Goal: Information Seeking & Learning: Find specific page/section

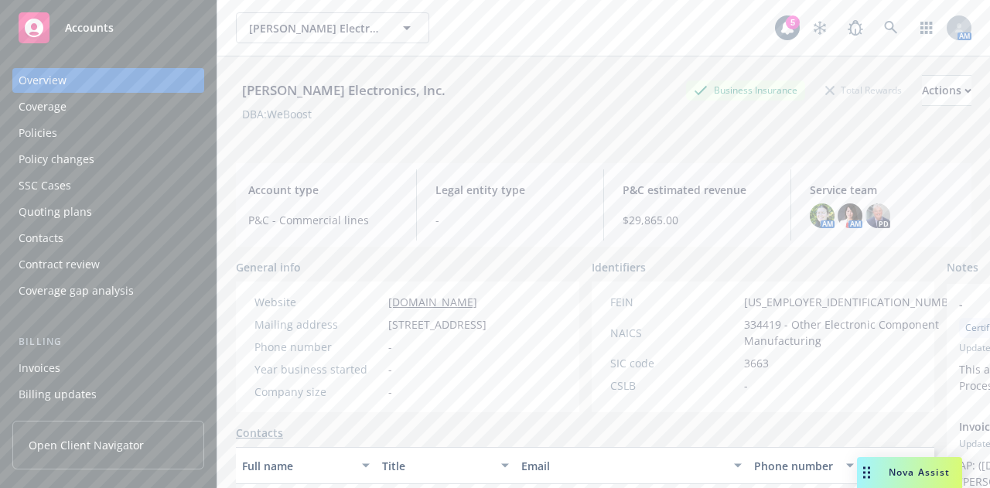
click at [432, 95] on div "[PERSON_NAME] Electronics, Inc. Business Insurance Total Rewards Actions" at bounding box center [604, 90] width 736 height 31
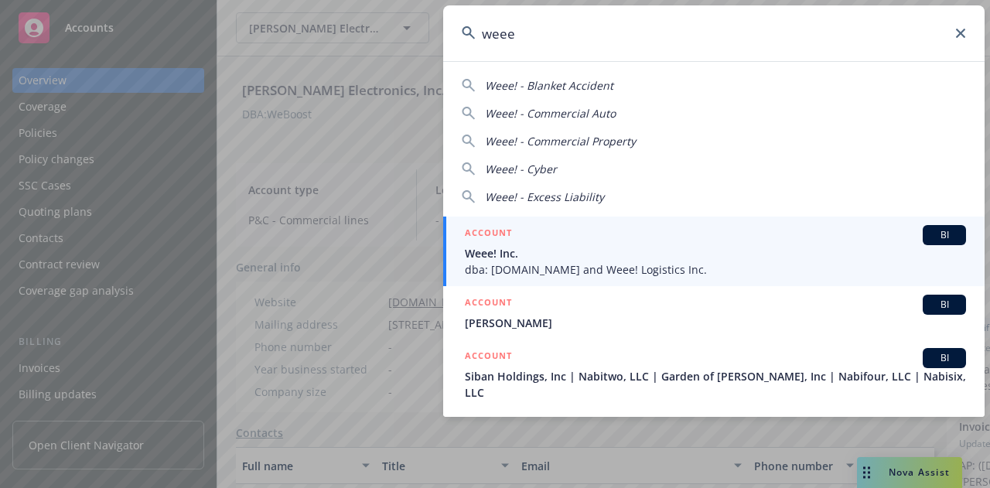
type input "weee"
click at [570, 245] on span "Weee! Inc." at bounding box center [715, 253] width 501 height 16
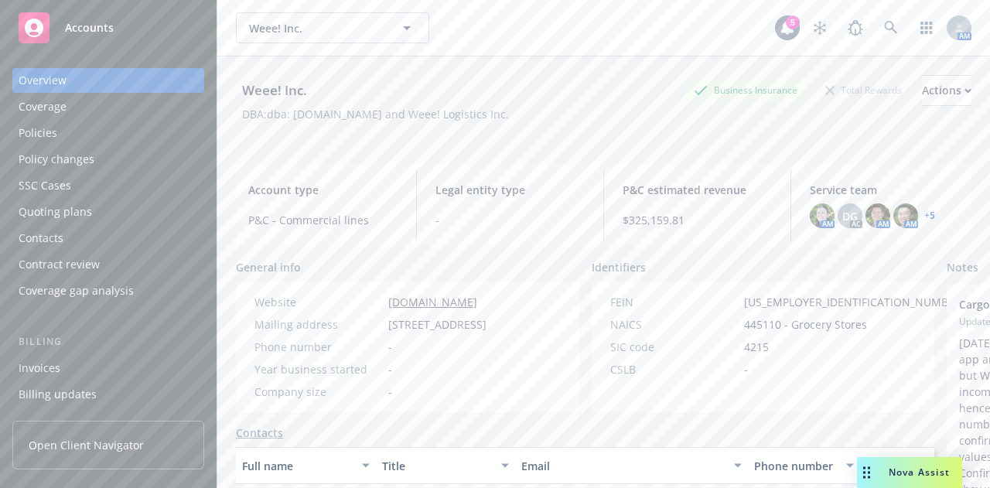
click at [113, 135] on div "Policies" at bounding box center [108, 133] width 179 height 25
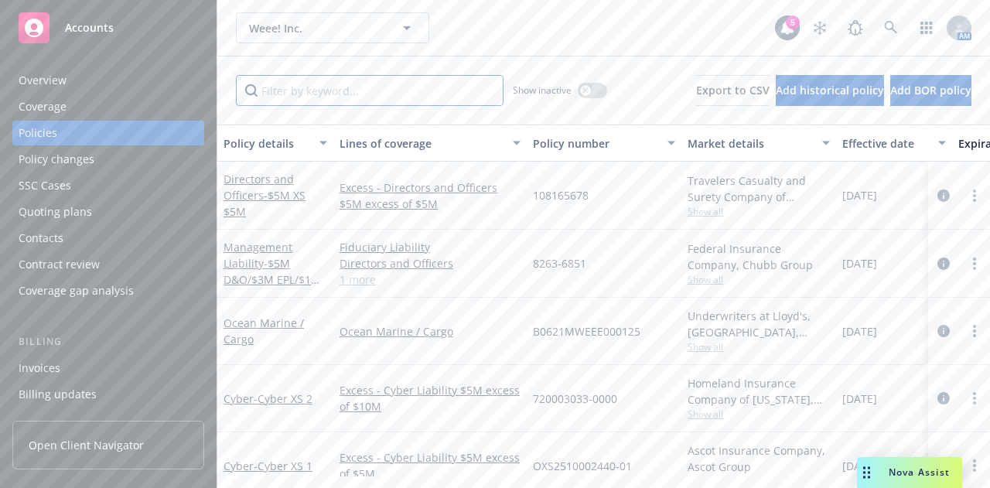
click at [285, 96] on input "Filter by keyword..." at bounding box center [370, 90] width 268 height 31
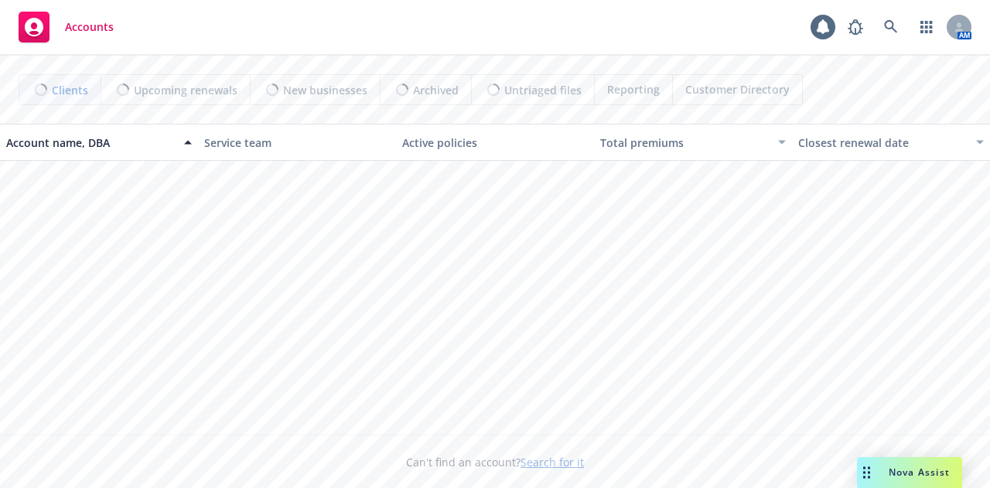
scroll to position [554, 0]
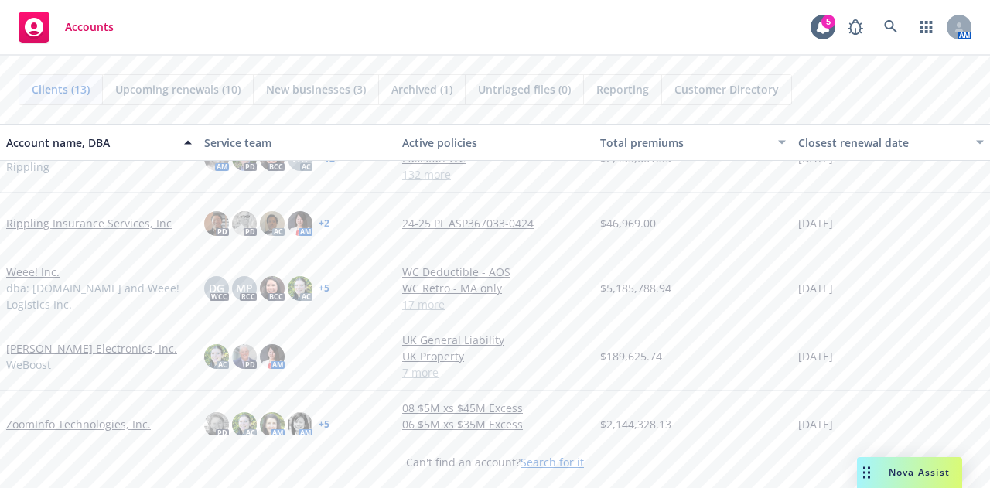
click at [27, 264] on link "Weee! Inc." at bounding box center [32, 272] width 53 height 16
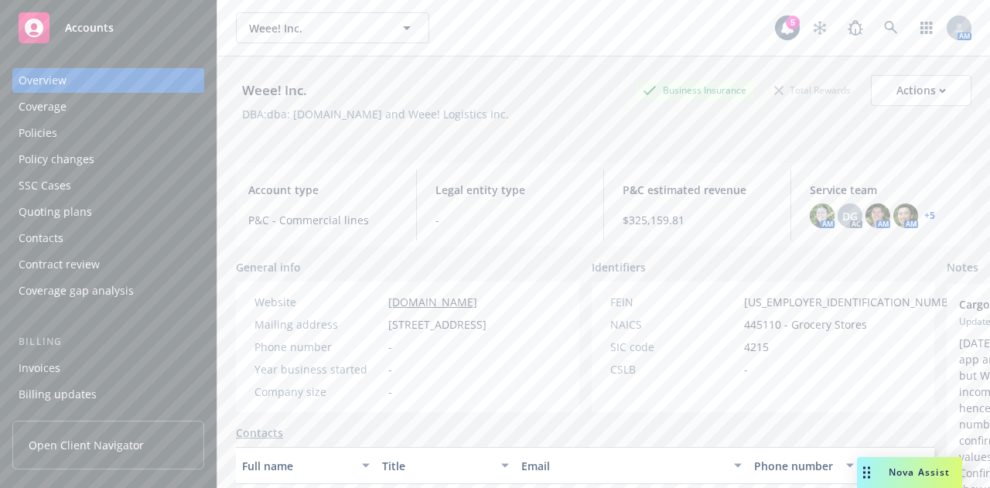
click at [62, 128] on div "Policies" at bounding box center [108, 133] width 179 height 25
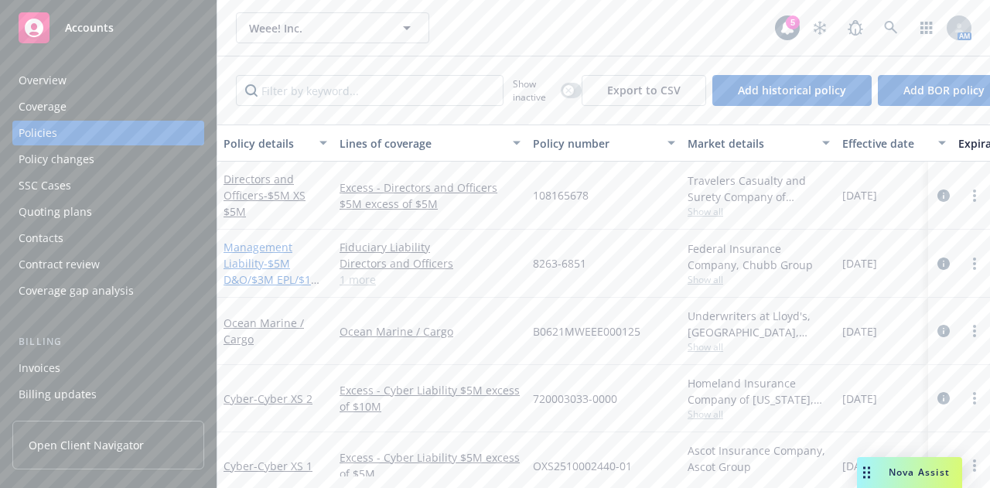
click at [292, 281] on span "- $5M D&O/$3M EPL/$1M Fiduciary/" at bounding box center [272, 279] width 97 height 47
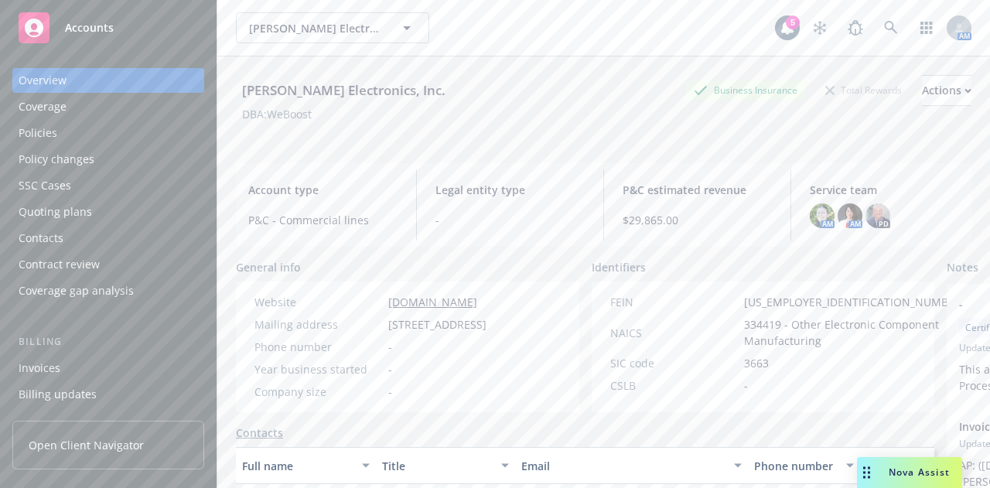
drag, startPoint x: 0, startPoint y: 0, endPoint x: 120, endPoint y: 128, distance: 175.1
click at [120, 128] on div "Policies" at bounding box center [108, 133] width 179 height 25
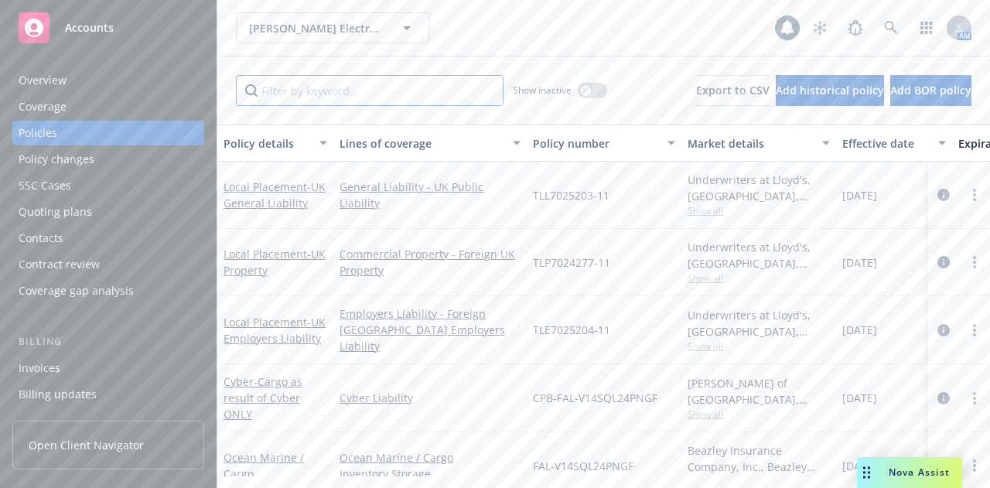
click at [301, 85] on input "Filter by keyword..." at bounding box center [370, 90] width 268 height 31
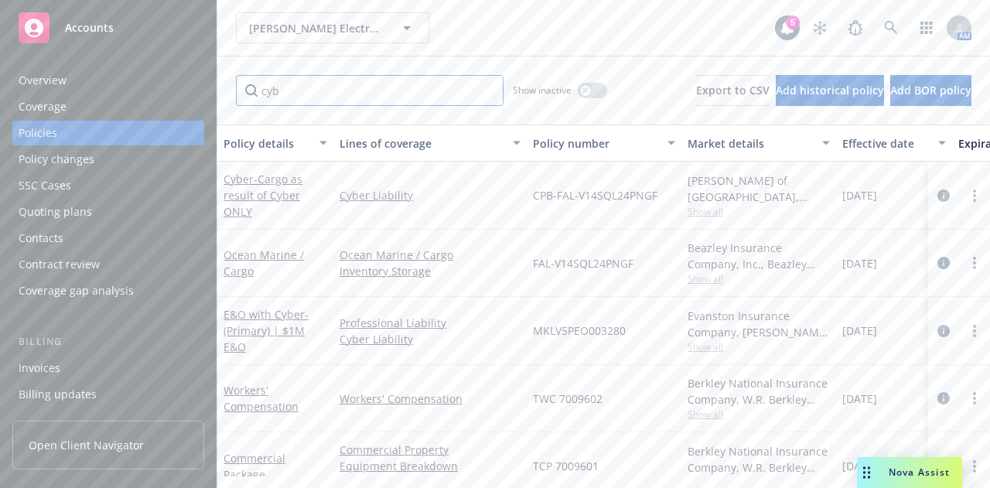
type input "cyb"
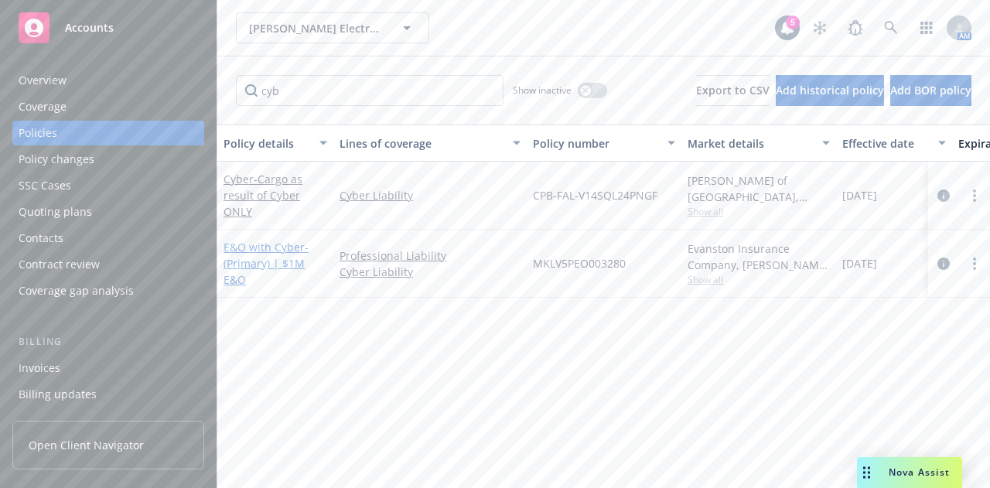
click at [267, 251] on link "E&O with Cyber - (Primary) | $1M E&O" at bounding box center [266, 263] width 85 height 47
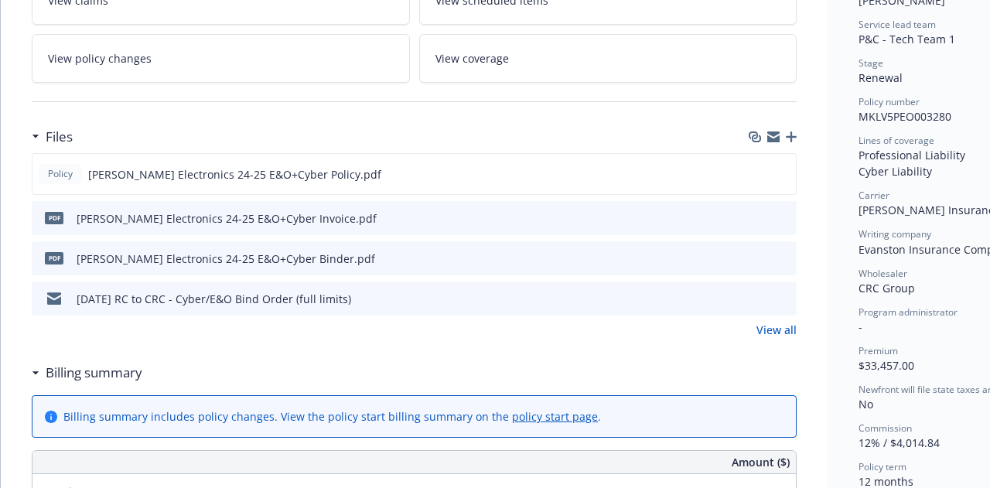
scroll to position [306, 0]
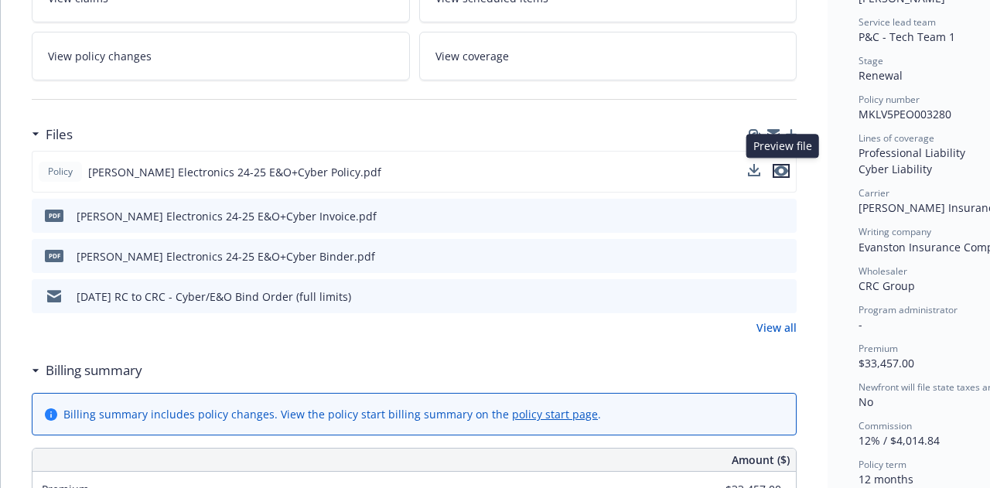
click at [784, 166] on icon "preview file" at bounding box center [781, 171] width 14 height 11
click at [785, 250] on icon "preview file" at bounding box center [782, 255] width 14 height 11
